Goal: Transaction & Acquisition: Purchase product/service

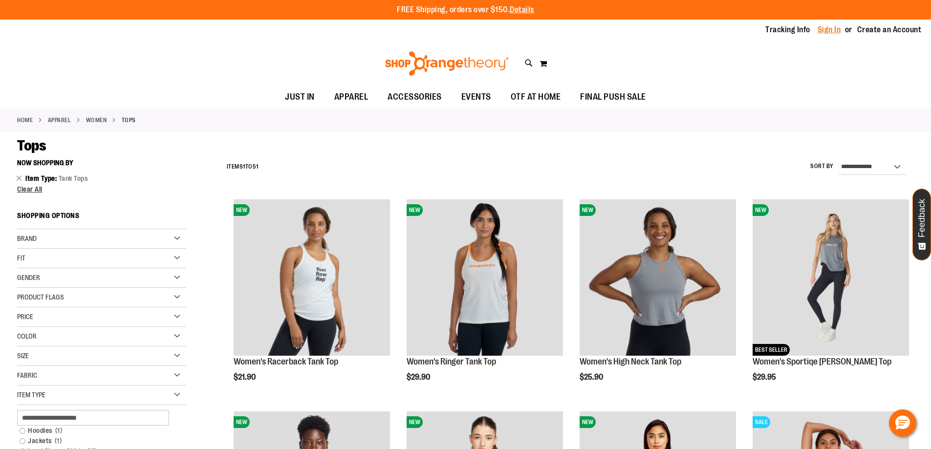
click at [836, 30] on link "Sign In" at bounding box center [828, 29] width 23 height 11
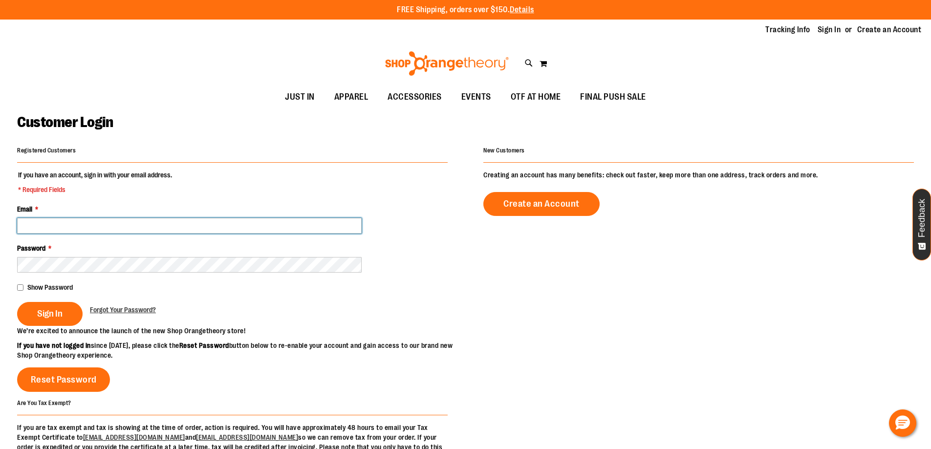
click at [221, 225] on input "Email *" at bounding box center [189, 226] width 344 height 16
type input "**********"
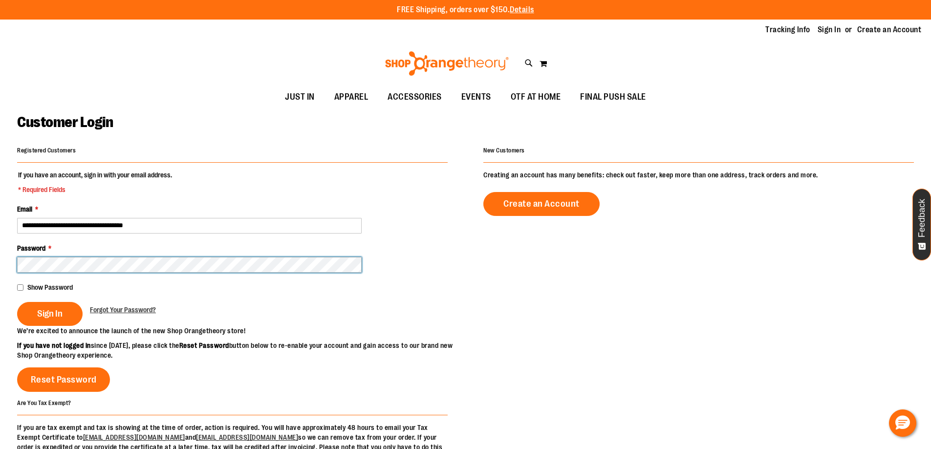
click at [17, 302] on button "Sign In" at bounding box center [49, 314] width 65 height 24
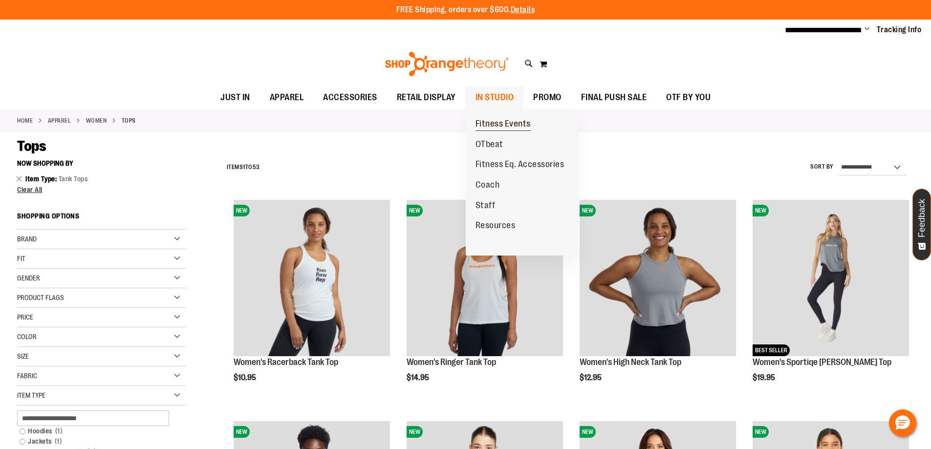
click at [510, 117] on link "Fitness Events" at bounding box center [503, 124] width 75 height 21
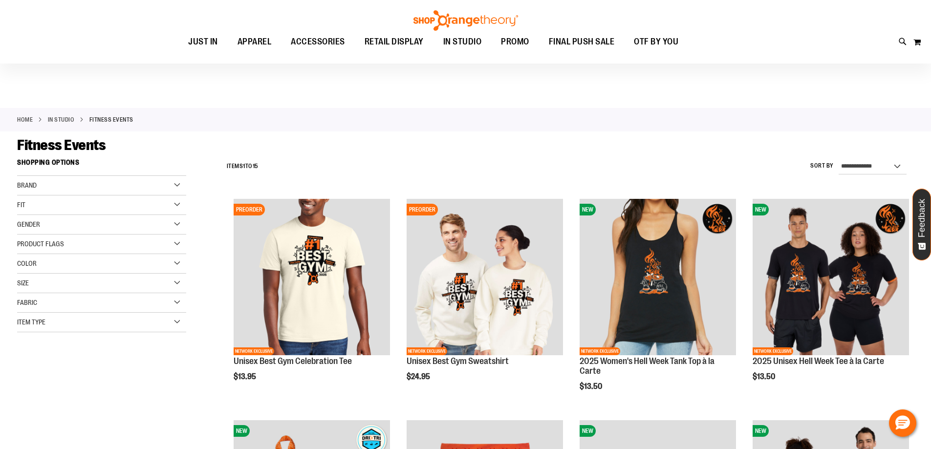
scroll to position [97, 0]
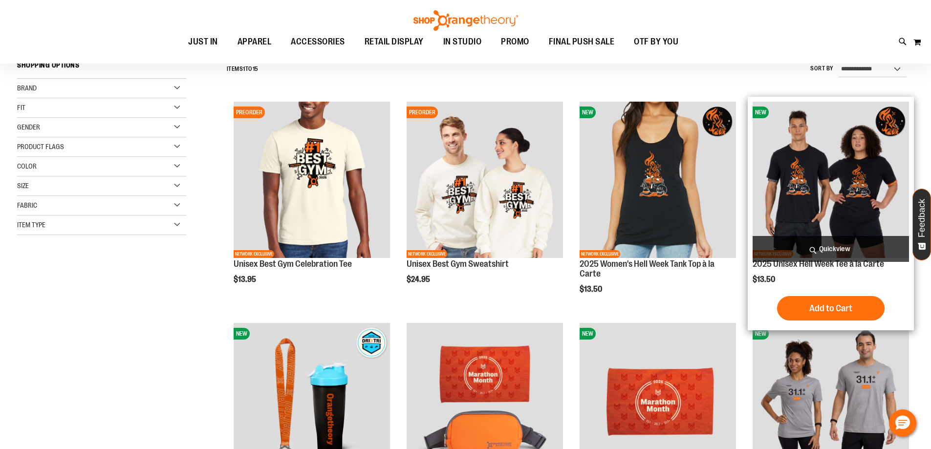
click at [816, 179] on img "product" at bounding box center [830, 180] width 156 height 156
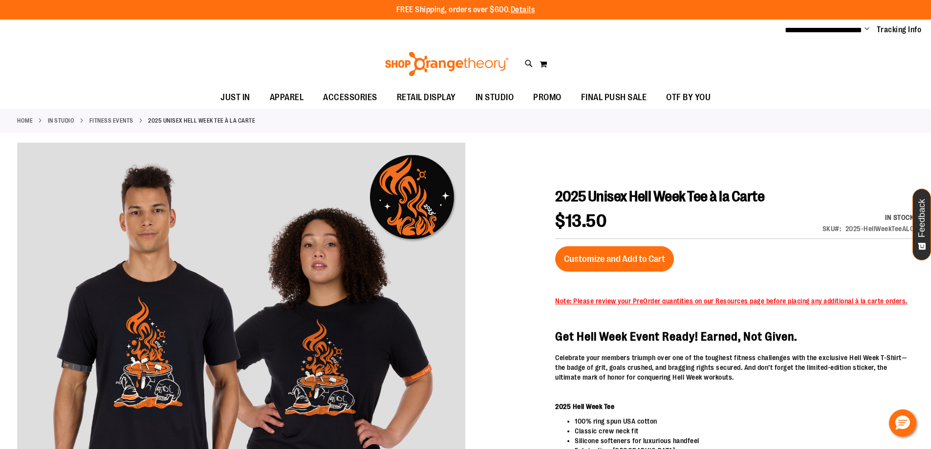
click at [752, 300] on span "Note: Please review your PreOrder quantities on our Resources page before placi…" at bounding box center [731, 301] width 352 height 8
click at [700, 305] on p "Note: Please review your PreOrder quantities on our Resources page before placi…" at bounding box center [734, 301] width 359 height 10
click at [599, 246] on button "Customize and Add to Cart" at bounding box center [614, 258] width 119 height 25
